Goal: Information Seeking & Learning: Learn about a topic

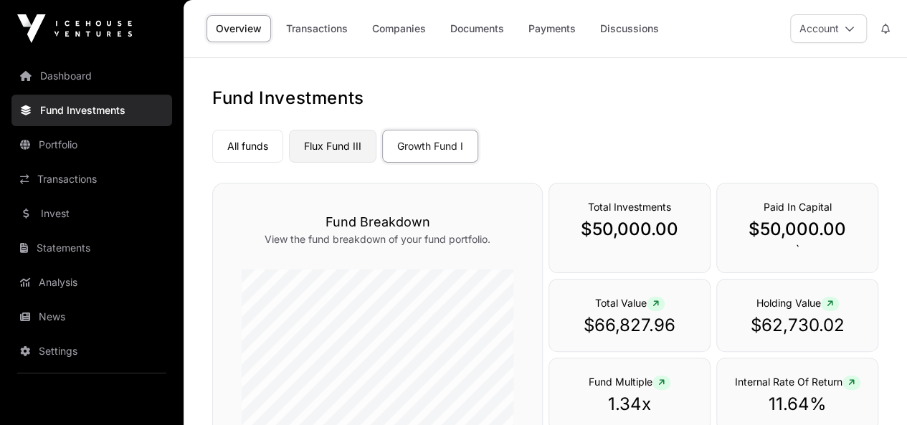
click at [340, 154] on link "Flux Fund III" at bounding box center [333, 146] width 88 height 33
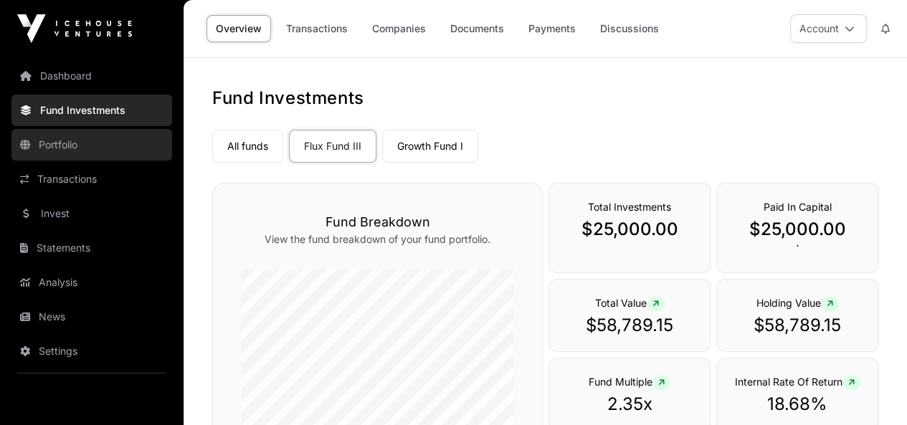
click at [79, 152] on link "Portfolio" at bounding box center [91, 145] width 161 height 32
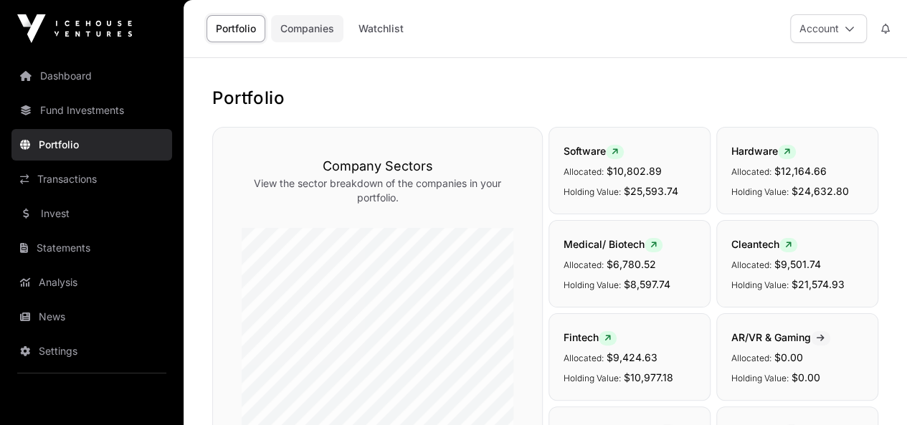
click at [313, 32] on link "Companies" at bounding box center [307, 28] width 72 height 27
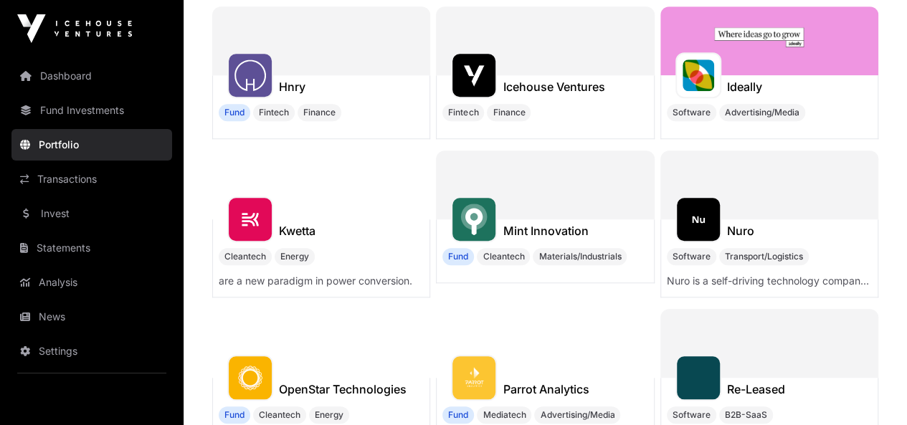
scroll to position [574, 0]
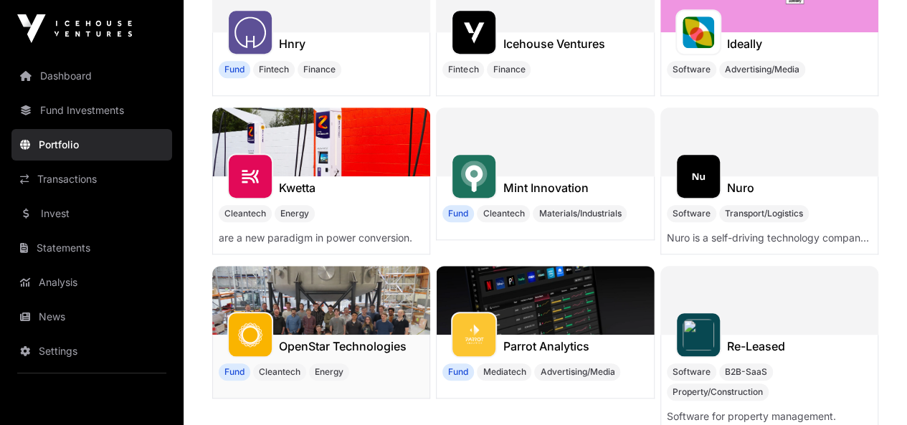
click at [308, 338] on h1 "OpenStar Technologies" at bounding box center [343, 346] width 128 height 17
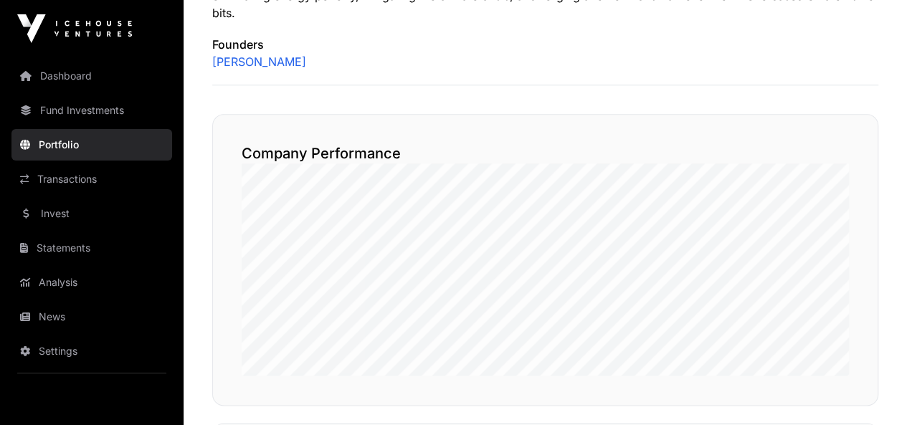
scroll to position [717, 0]
